Goal: Book appointment/travel/reservation

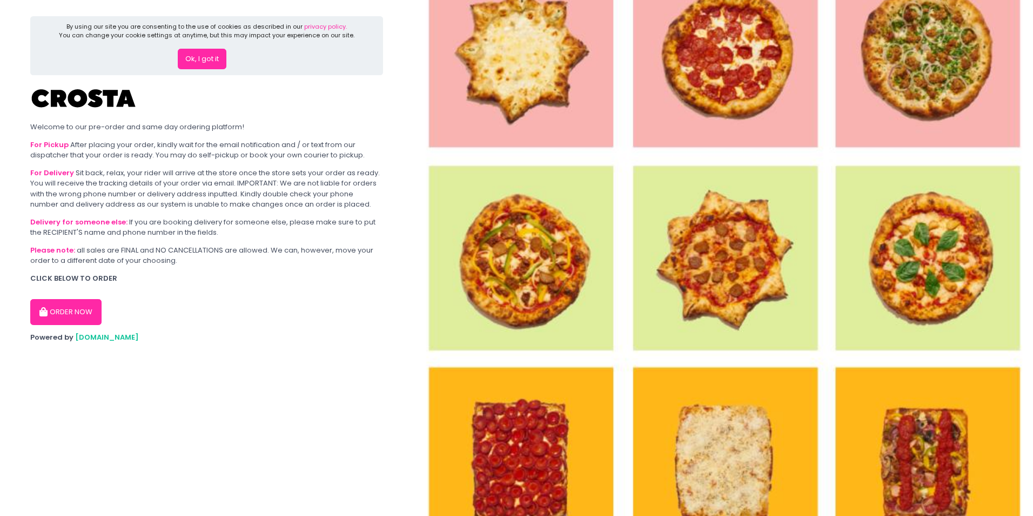
click at [77, 313] on button "ORDER NOW" at bounding box center [65, 312] width 71 height 26
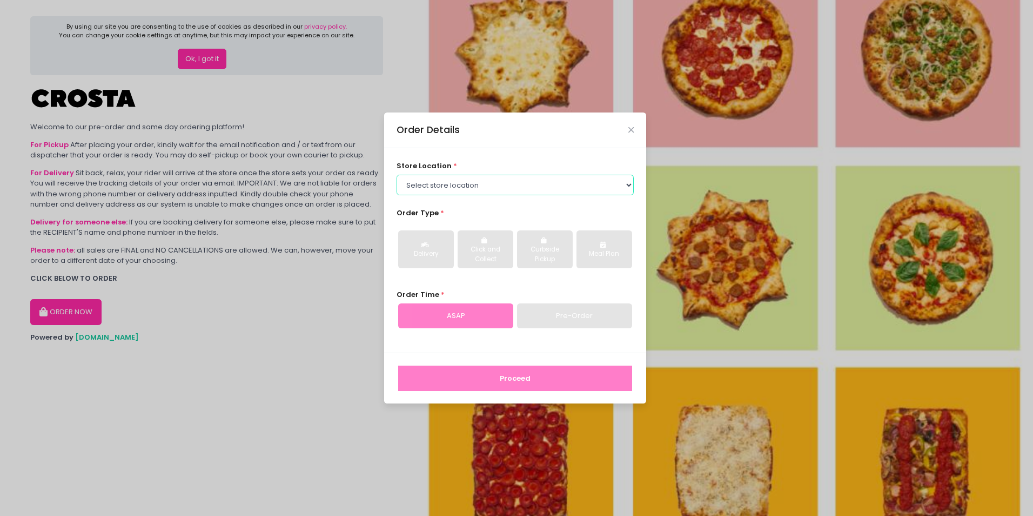
click at [455, 183] on select "Select store location [PERSON_NAME] Pizza - [PERSON_NAME] Pizza - [GEOGRAPHIC_D…" at bounding box center [516, 185] width 238 height 21
select select "65090bae48156caed44a5eb4"
click at [397, 175] on select "Select store location [PERSON_NAME] Pizza - [PERSON_NAME] Pizza - [GEOGRAPHIC_D…" at bounding box center [516, 185] width 238 height 21
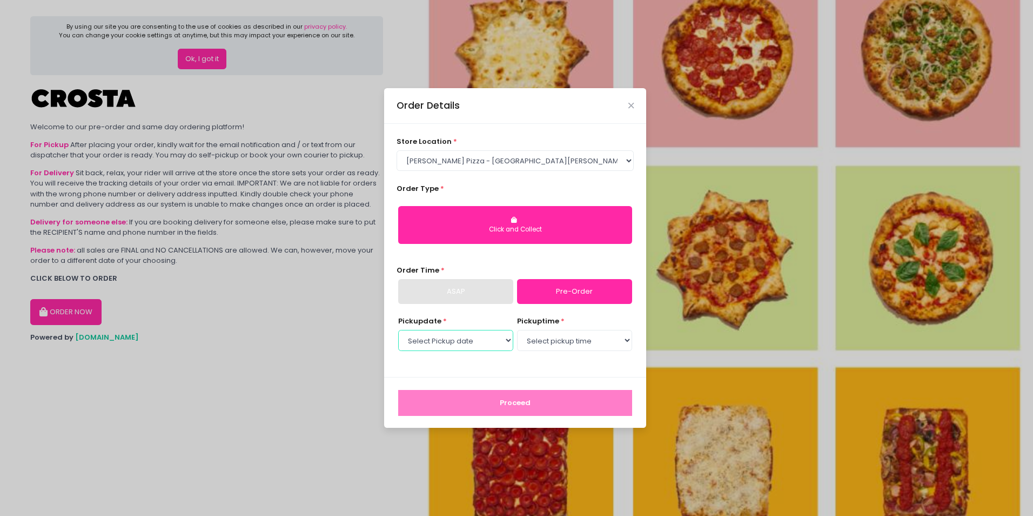
click at [472, 345] on select "Select Pickup date [DATE] [DATE] [DATE] [DATE] [DATE] [DATE]" at bounding box center [455, 340] width 115 height 21
select select "[DATE]"
click at [398, 330] on select "Select Pickup date [DATE] [DATE] [DATE] [DATE] [DATE] [DATE]" at bounding box center [455, 340] width 115 height 21
drag, startPoint x: 515, startPoint y: 355, endPoint x: 560, endPoint y: 341, distance: 47.0
click at [555, 338] on select "Select pickup time 12:00 PM - 12:30 PM 12:30 PM - 01:00 PM 01:00 PM - 01:30 PM …" at bounding box center [574, 340] width 115 height 21
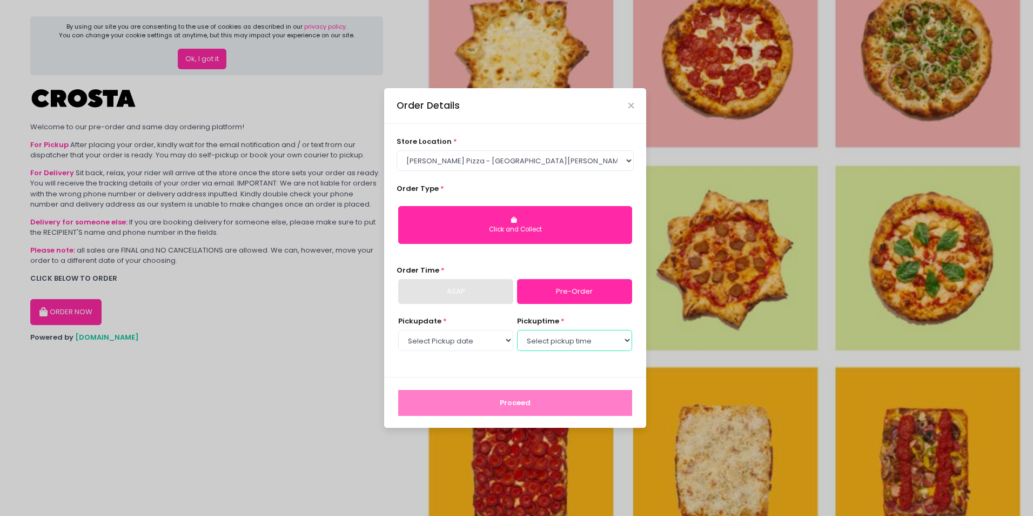
select select "12:00"
click at [517, 330] on select "Select pickup time 12:00 PM - 12:30 PM 12:30 PM - 01:00 PM 01:00 PM - 01:30 PM …" at bounding box center [574, 340] width 115 height 21
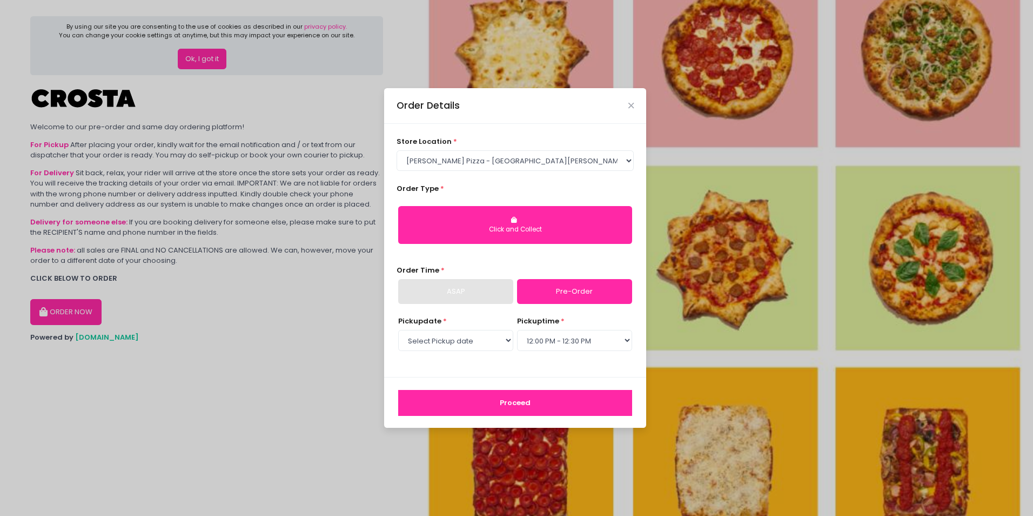
click at [497, 404] on button "Proceed" at bounding box center [515, 403] width 234 height 26
